Goal: Navigation & Orientation: Find specific page/section

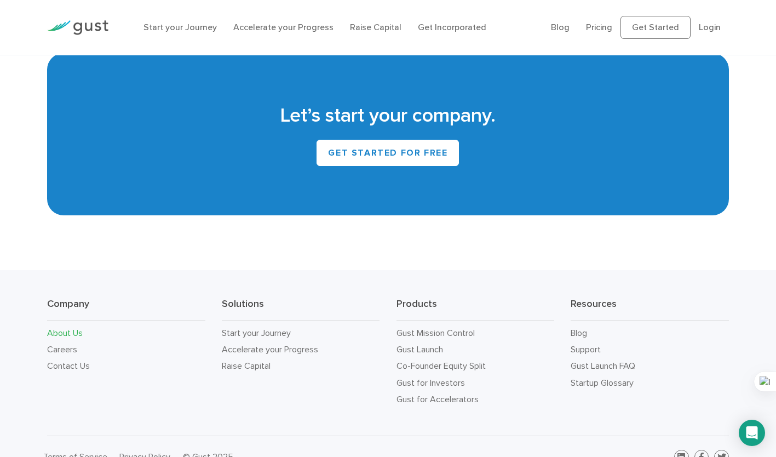
scroll to position [972, 0]
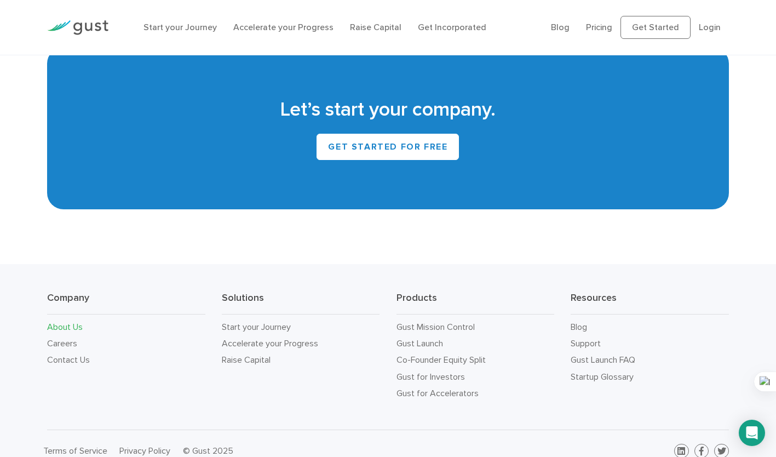
click at [74, 338] on link "Careers" at bounding box center [62, 343] width 30 height 10
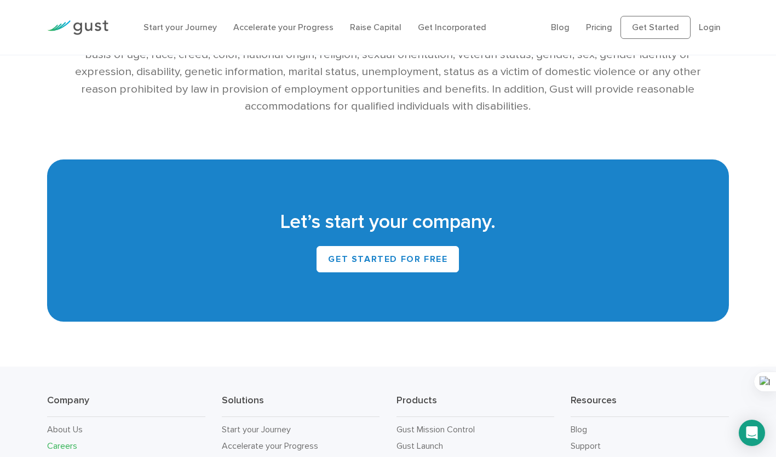
scroll to position [2366, 0]
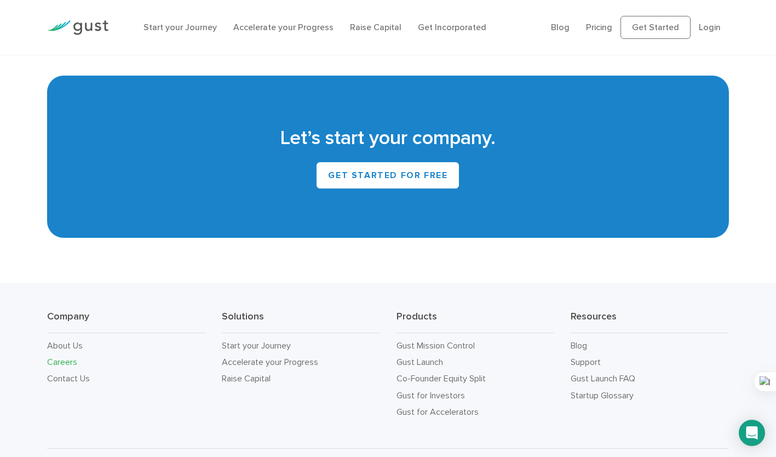
click at [257, 373] on link "Raise Capital" at bounding box center [246, 378] width 49 height 10
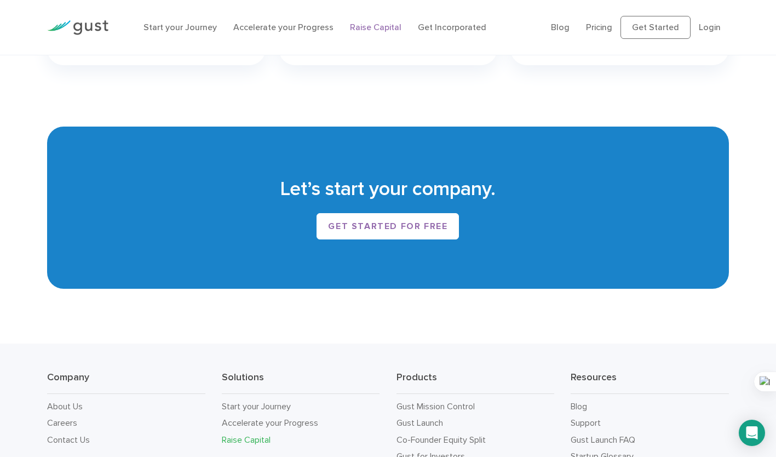
scroll to position [1836, 0]
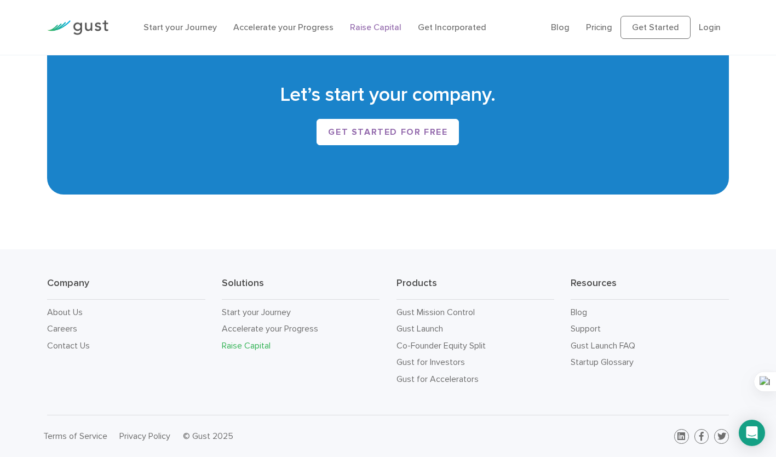
click at [593, 348] on link "Gust Launch FAQ" at bounding box center [603, 345] width 65 height 10
